Goal: Navigation & Orientation: Find specific page/section

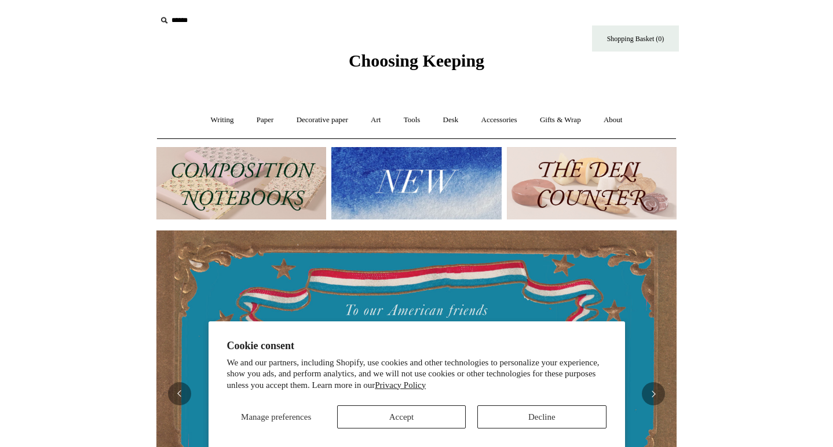
click at [423, 418] on button "Accept" at bounding box center [401, 417] width 129 height 23
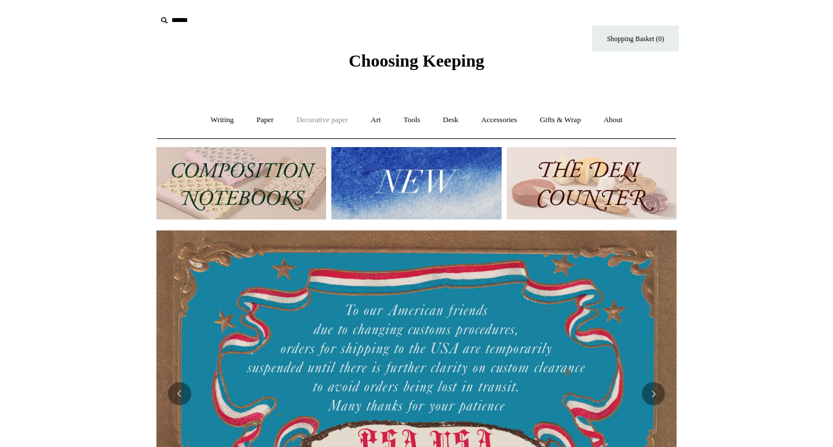
click at [295, 123] on link "Decorative paper +" at bounding box center [322, 120] width 72 height 31
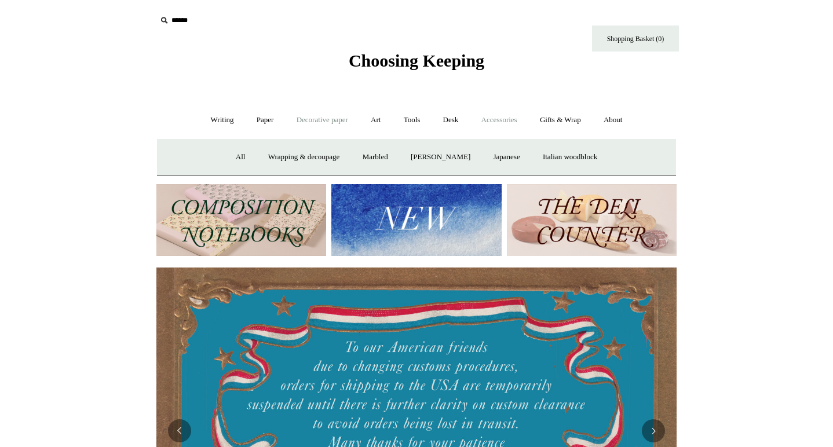
click at [505, 123] on link "Accessories +" at bounding box center [499, 120] width 57 height 31
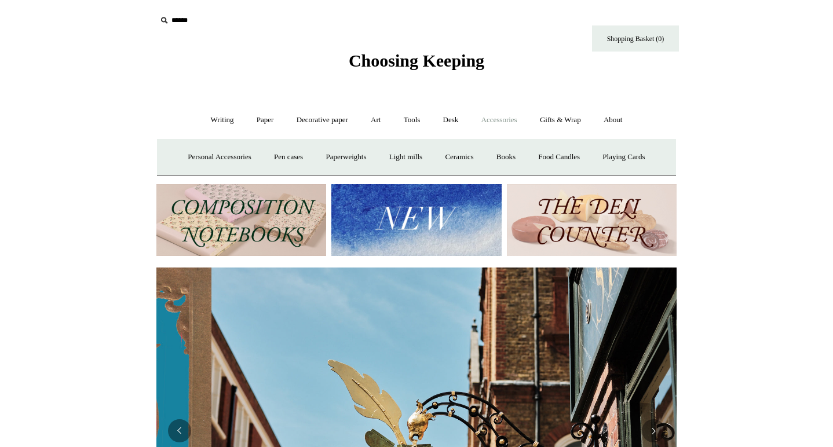
scroll to position [0, 520]
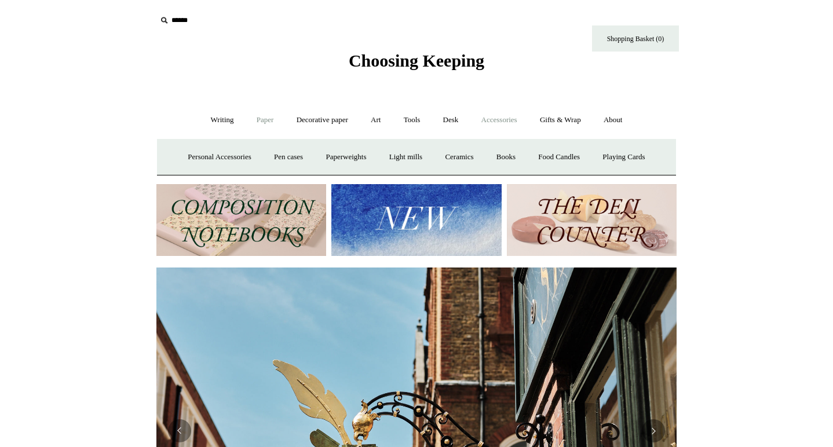
click at [268, 119] on link "Paper +" at bounding box center [265, 120] width 38 height 31
click at [373, 118] on link "Art +" at bounding box center [375, 120] width 31 height 31
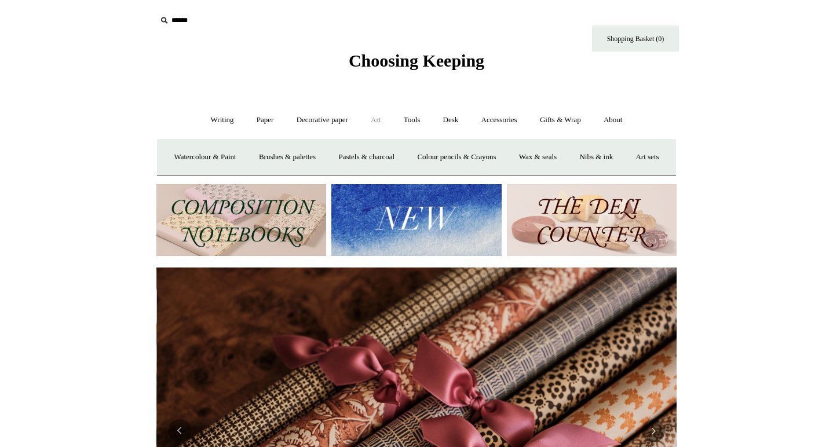
scroll to position [0, 1041]
click at [420, 122] on link "Tools +" at bounding box center [412, 120] width 38 height 31
click at [450, 124] on link "Desk +" at bounding box center [451, 120] width 37 height 31
click at [493, 116] on link "Accessories +" at bounding box center [499, 120] width 57 height 31
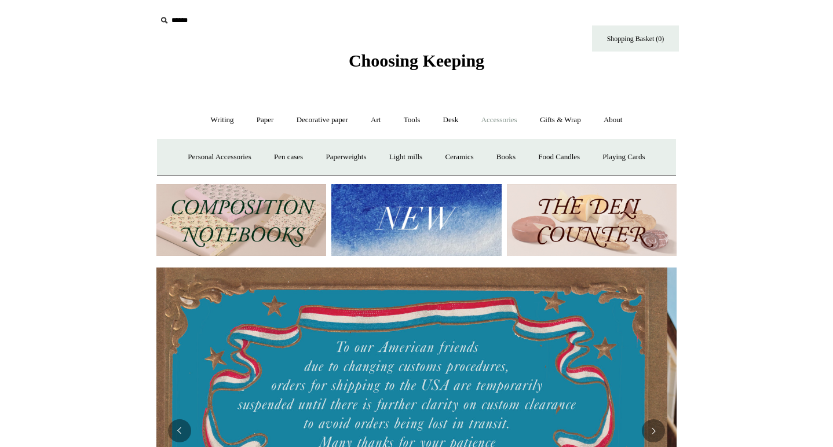
scroll to position [0, 0]
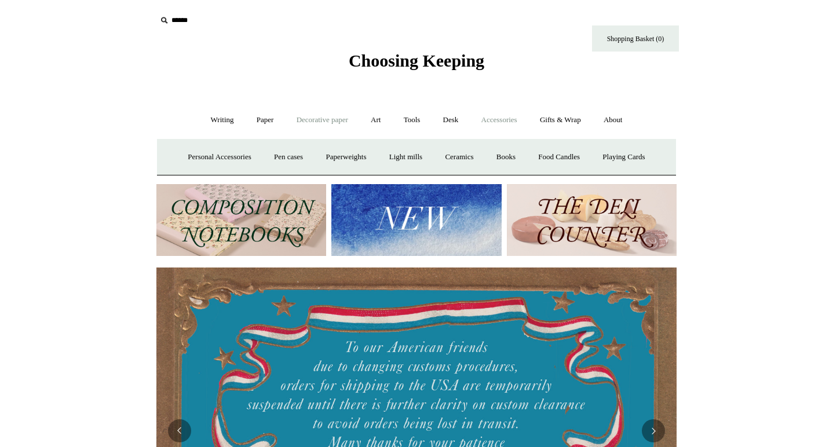
click at [314, 124] on link "Decorative paper +" at bounding box center [322, 120] width 72 height 31
click at [301, 152] on link "Wrapping & decoupage" at bounding box center [304, 157] width 93 height 31
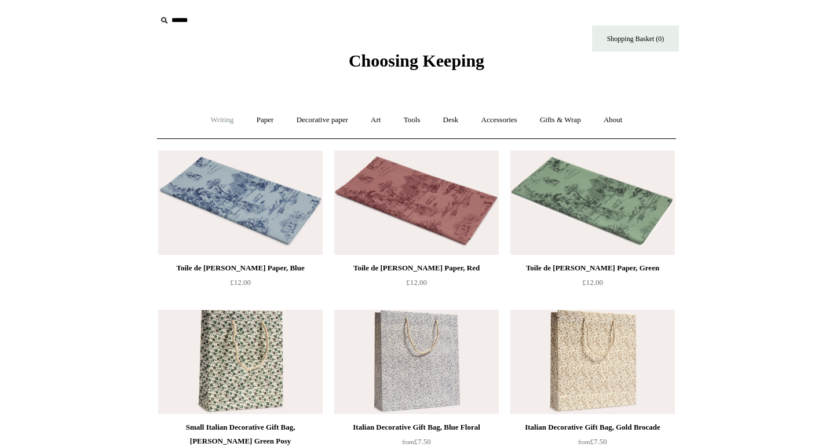
click at [221, 121] on link "Writing +" at bounding box center [222, 120] width 44 height 31
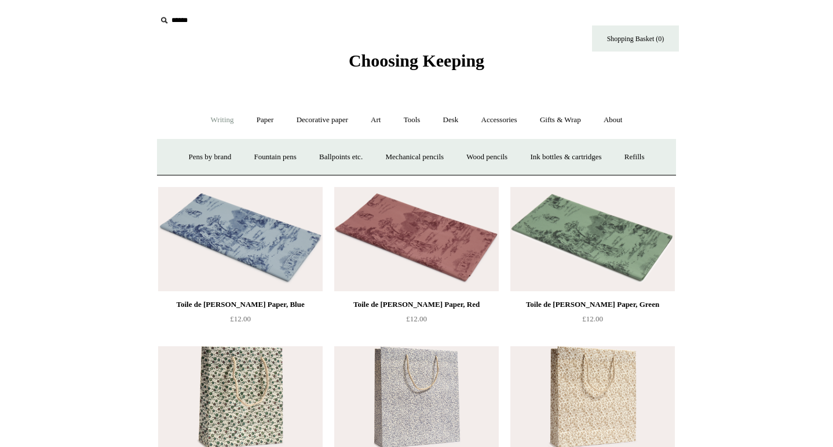
click at [462, 69] on span "Choosing Keeping" at bounding box center [417, 60] width 136 height 19
